Goal: Task Accomplishment & Management: Manage account settings

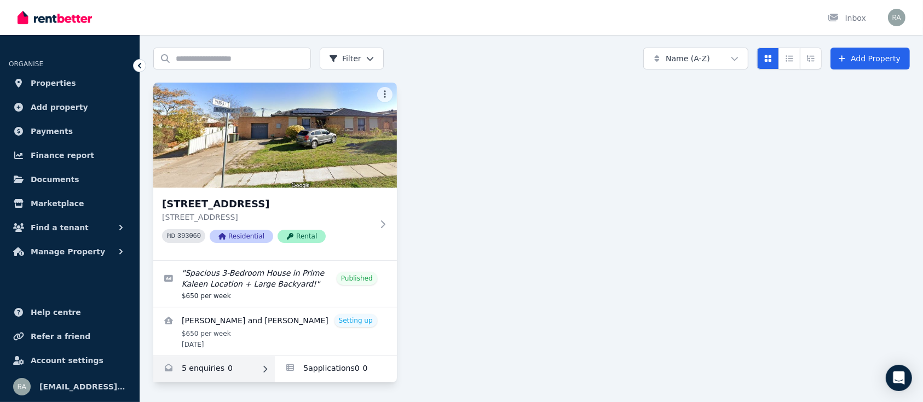
click at [210, 373] on link "Enquiries for 96 Maribyrnong Ave, Kaleen" at bounding box center [214, 369] width 122 height 26
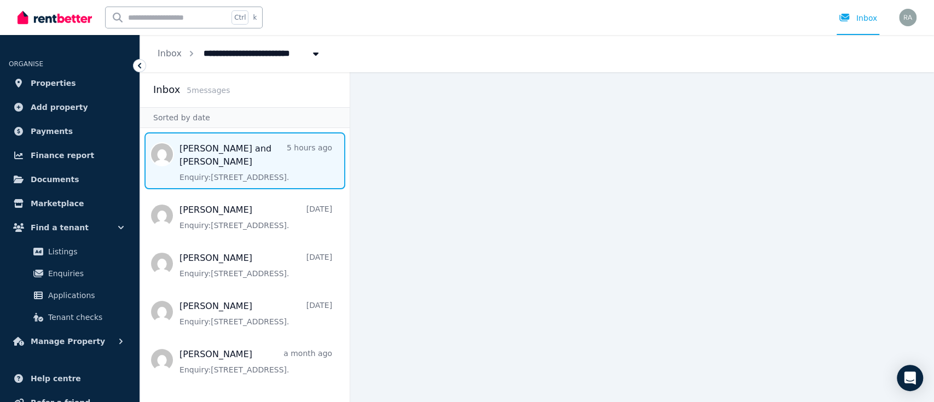
click at [256, 158] on span "Message list" at bounding box center [245, 160] width 210 height 57
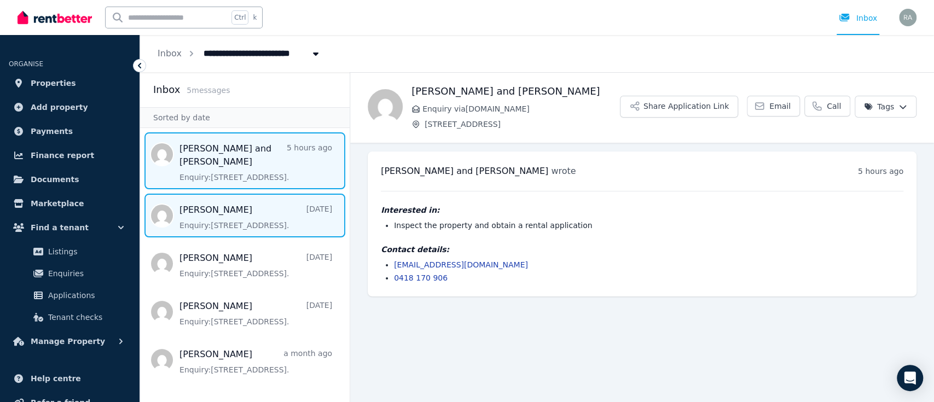
click at [228, 212] on span "Message list" at bounding box center [245, 216] width 210 height 44
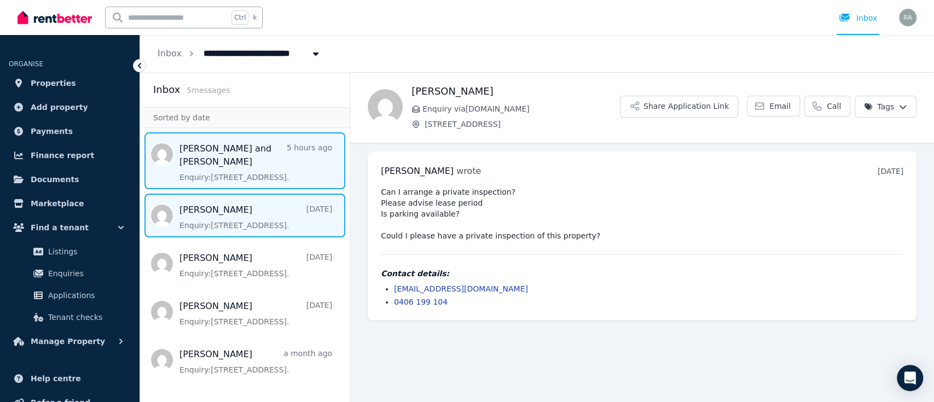
click at [198, 158] on span "Message list" at bounding box center [245, 160] width 210 height 57
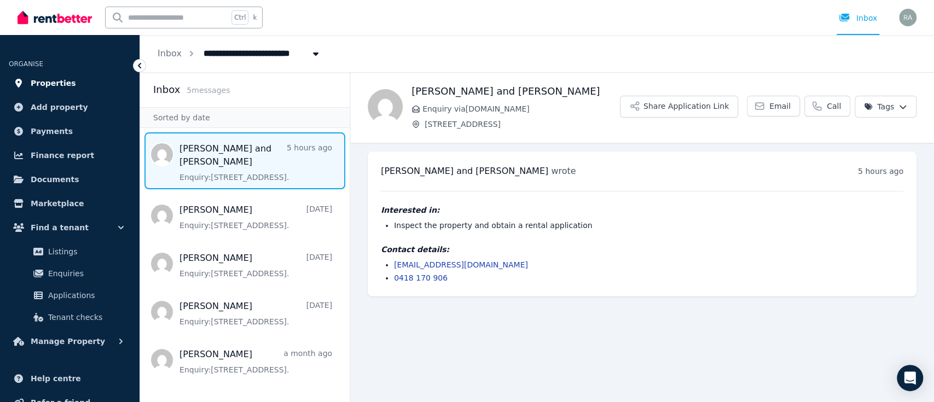
click at [84, 85] on link "Properties" at bounding box center [70, 83] width 122 height 22
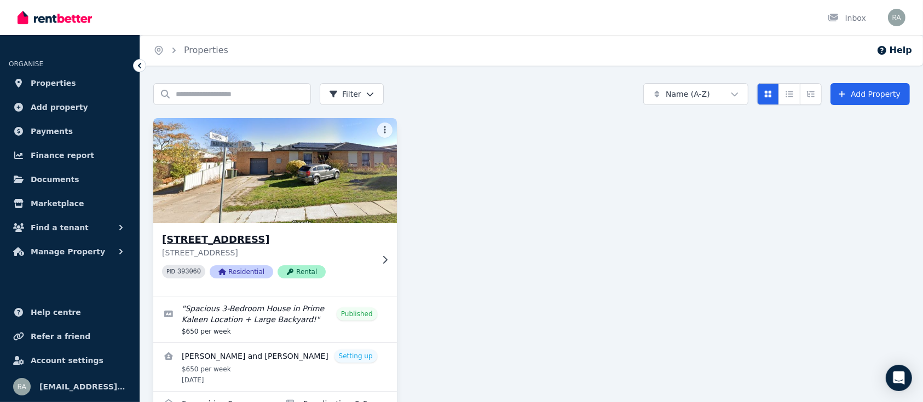
scroll to position [36, 0]
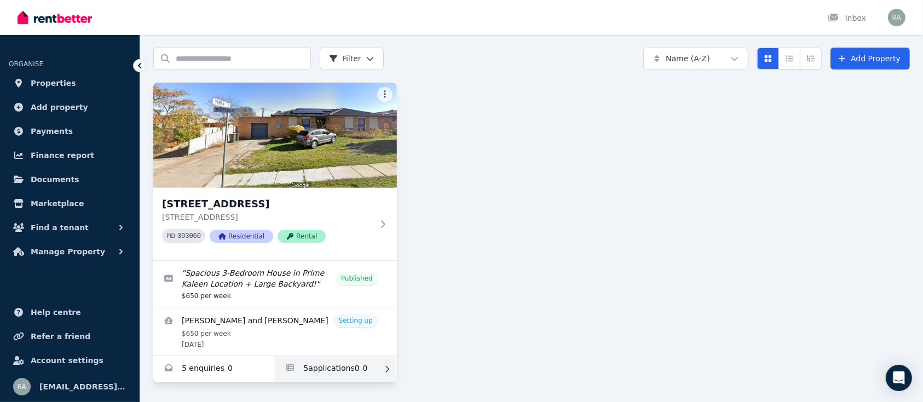
click at [322, 371] on link "Applications for 96 Maribyrnong Ave, Kaleen" at bounding box center [336, 369] width 122 height 26
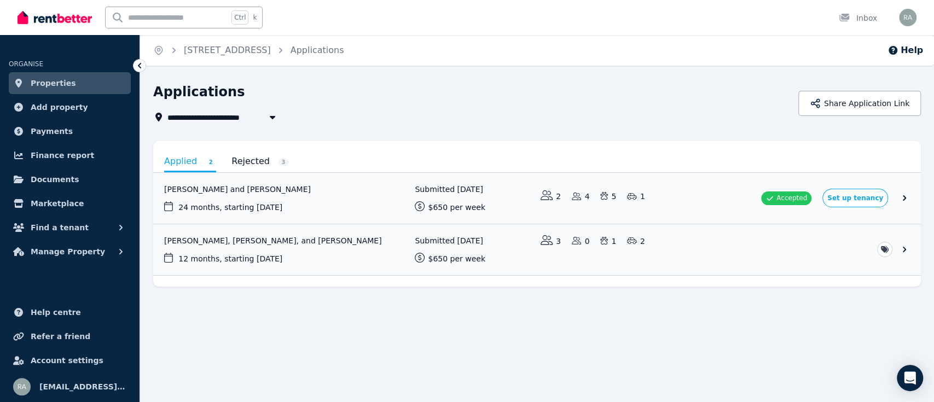
click at [486, 312] on div "**********" at bounding box center [537, 208] width 794 height 250
click at [906, 201] on link "View application: Glenn Rohrlach and Samantha Wren" at bounding box center [537, 198] width 768 height 51
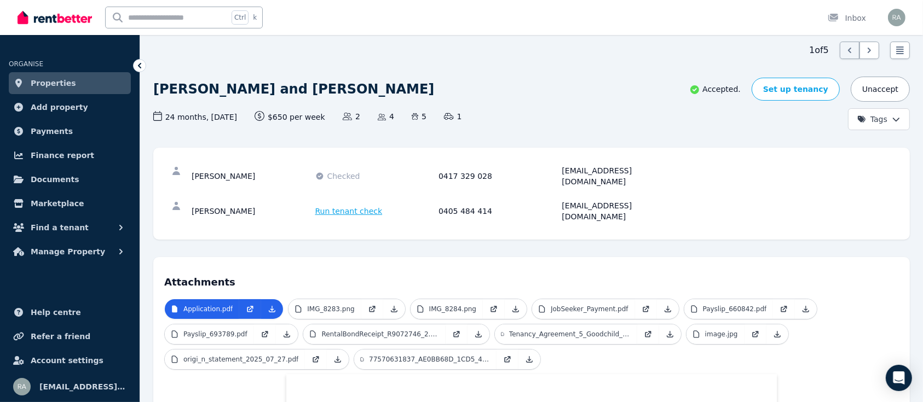
scroll to position [37, 0]
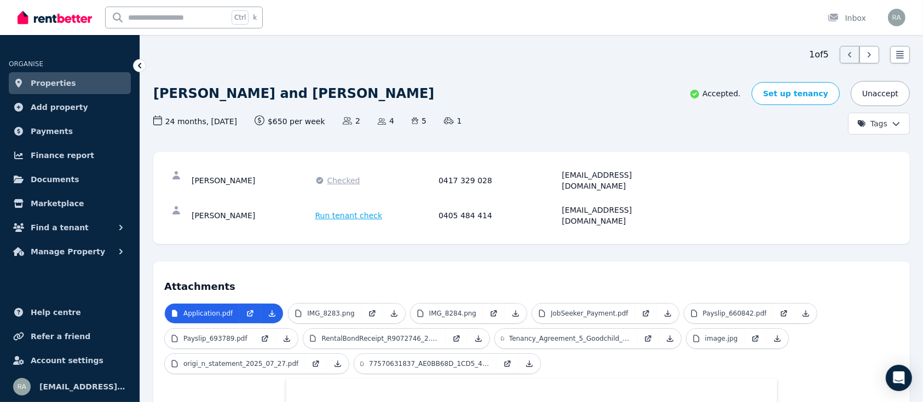
click at [342, 178] on span "Checked" at bounding box center [343, 180] width 33 height 11
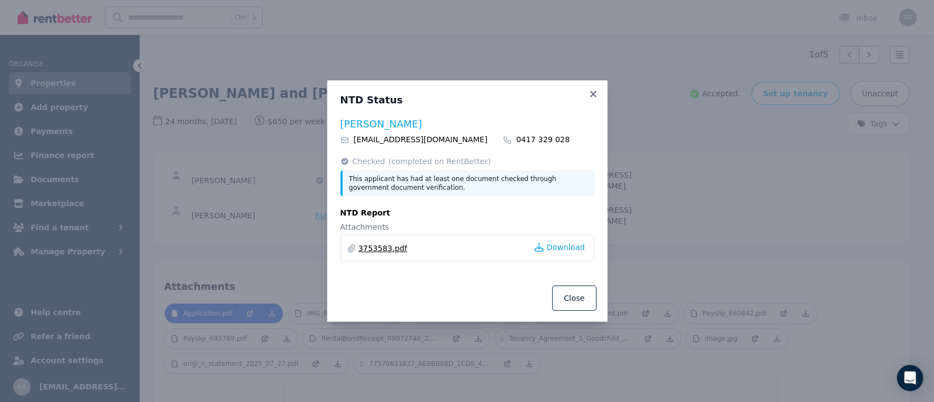
click at [375, 250] on link "3753583.pdf" at bounding box center [383, 248] width 49 height 11
click at [593, 96] on icon at bounding box center [593, 94] width 11 height 10
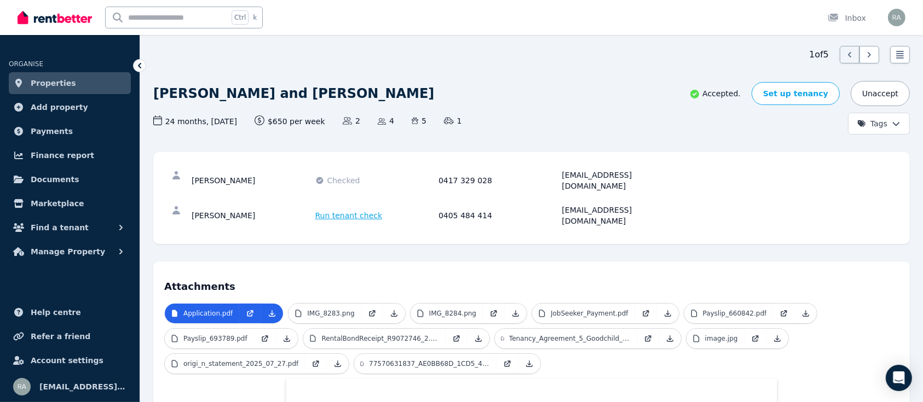
click at [60, 84] on span "Properties" at bounding box center [53, 83] width 45 height 13
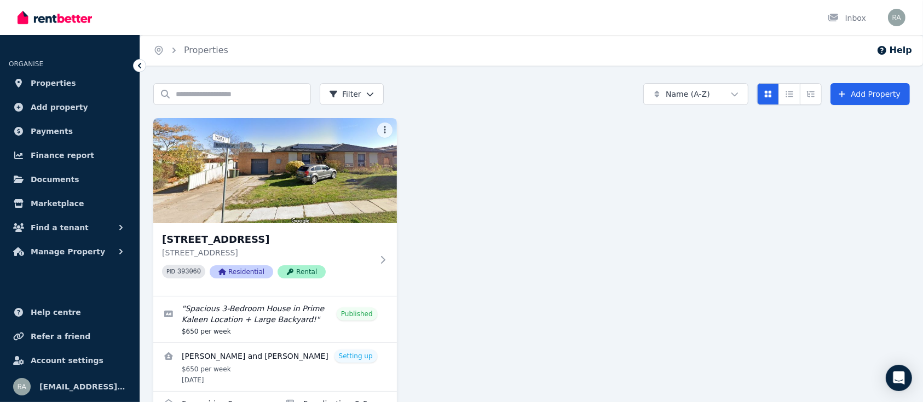
click at [716, 256] on div "[STREET_ADDRESS][GEOGRAPHIC_DATA][STREET_ADDRESS] PID 393060 Residential Rental…" at bounding box center [531, 268] width 756 height 300
